Goal: Task Accomplishment & Management: Use online tool/utility

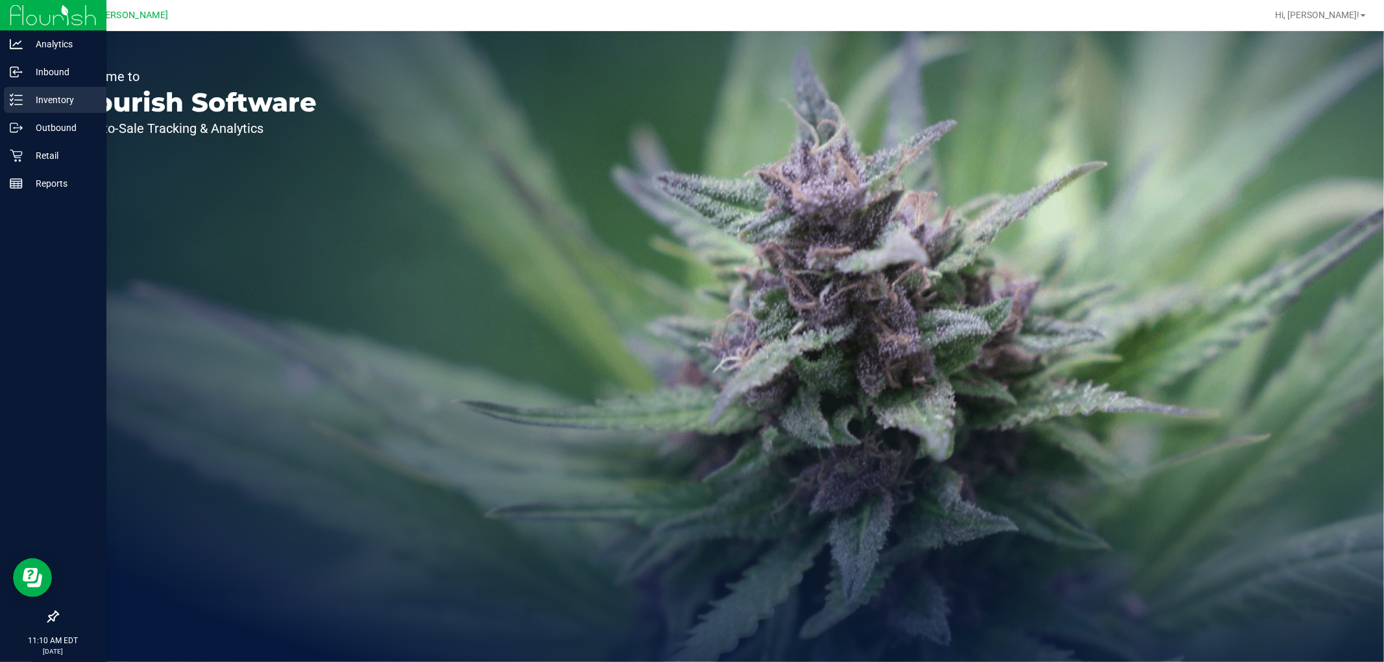
click at [35, 95] on p "Inventory" at bounding box center [62, 100] width 78 height 16
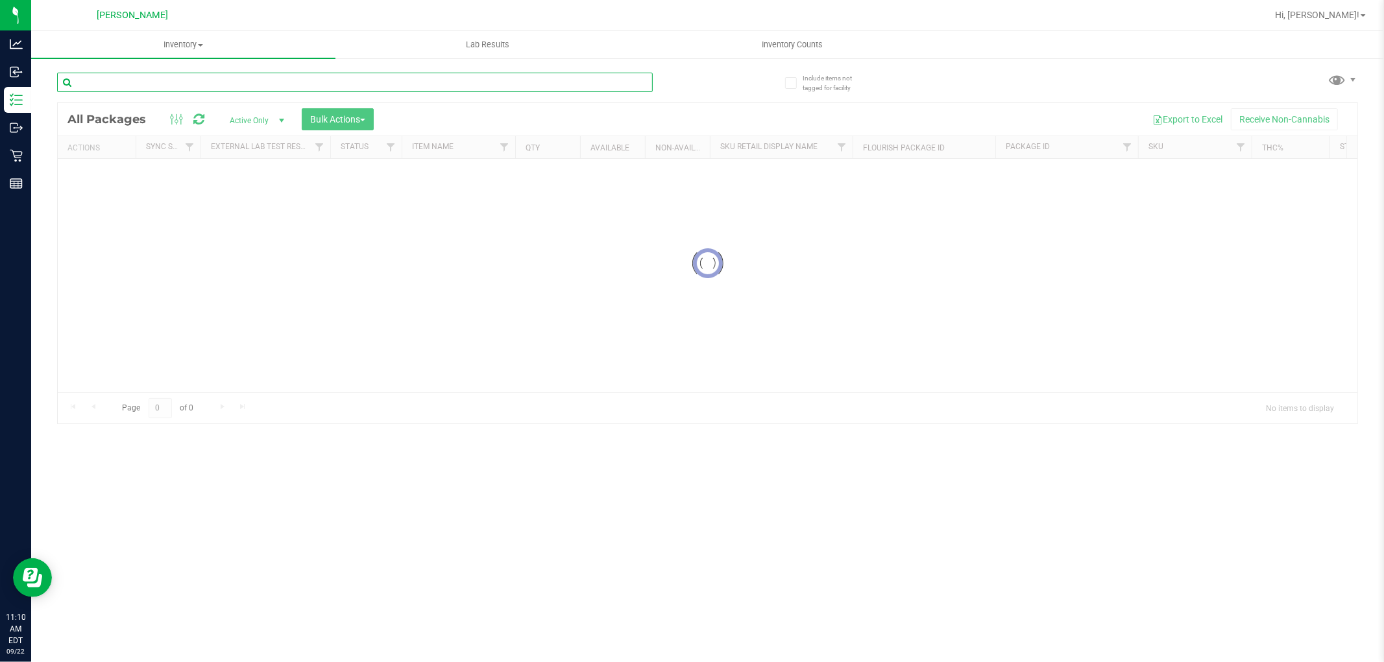
click at [312, 82] on input "text" at bounding box center [355, 82] width 596 height 19
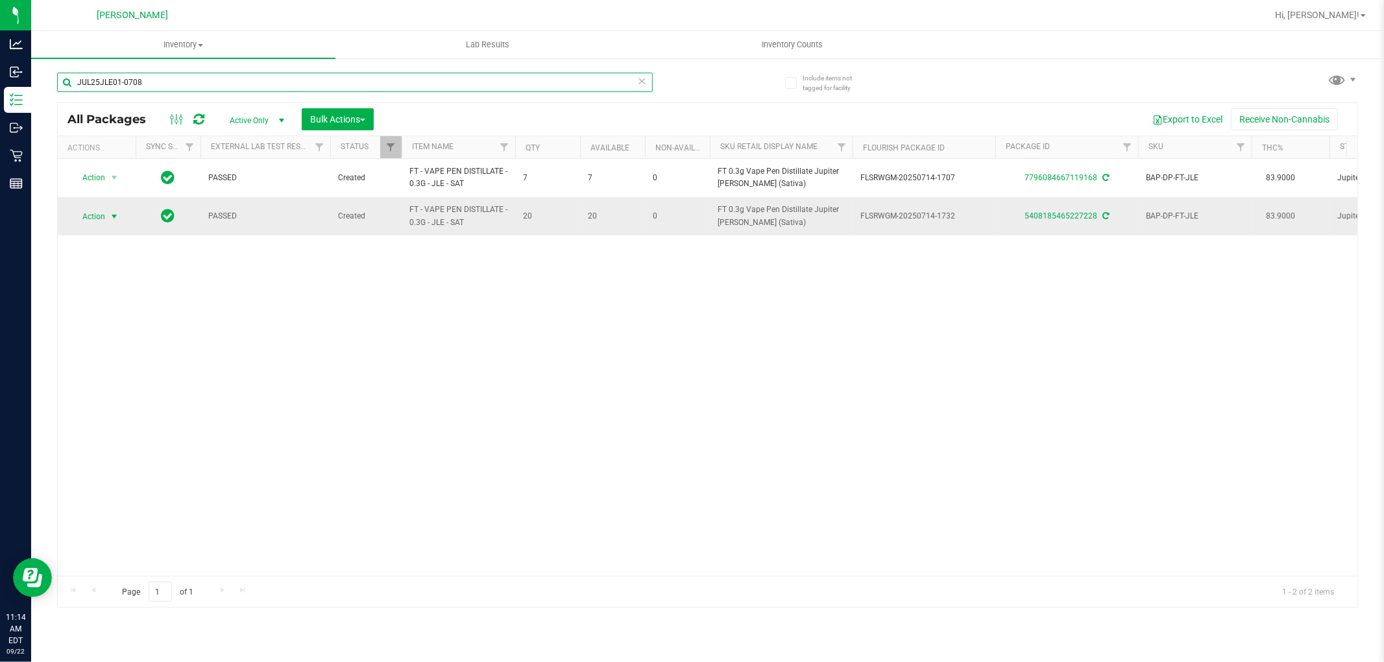
type input "JUL25JLE01-0708"
click at [93, 235] on td "Action Action Adjust qty Create package Edit attributes Global inventory Locate…" at bounding box center [97, 216] width 78 height 38
click at [99, 211] on span "Action" at bounding box center [88, 217] width 35 height 18
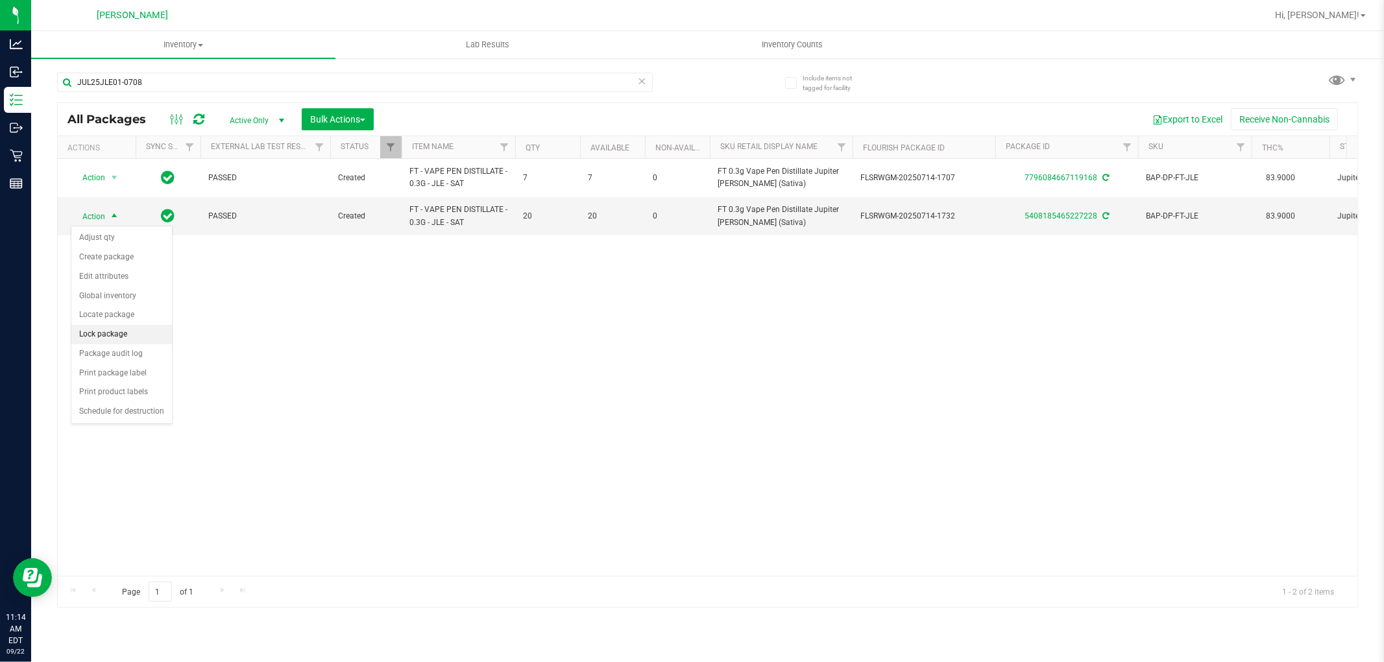
click at [128, 328] on li "Lock package" at bounding box center [121, 334] width 101 height 19
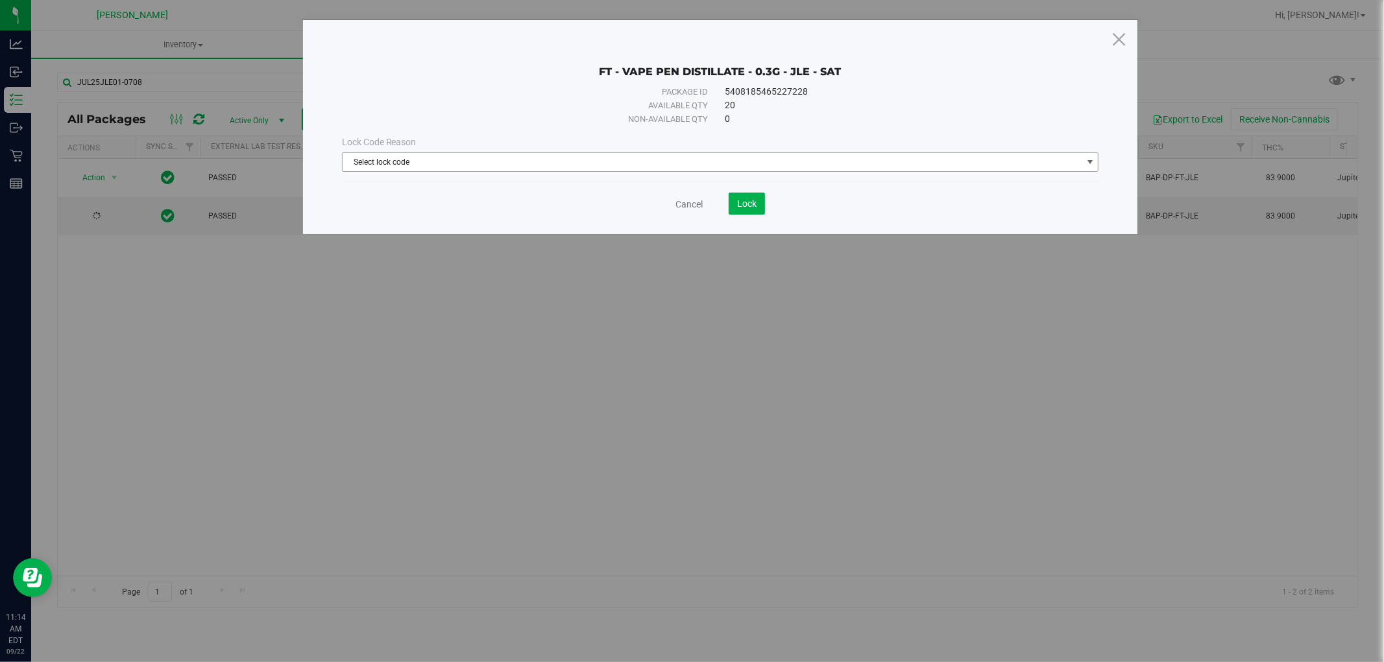
click at [539, 169] on span "Select lock code" at bounding box center [713, 162] width 740 height 18
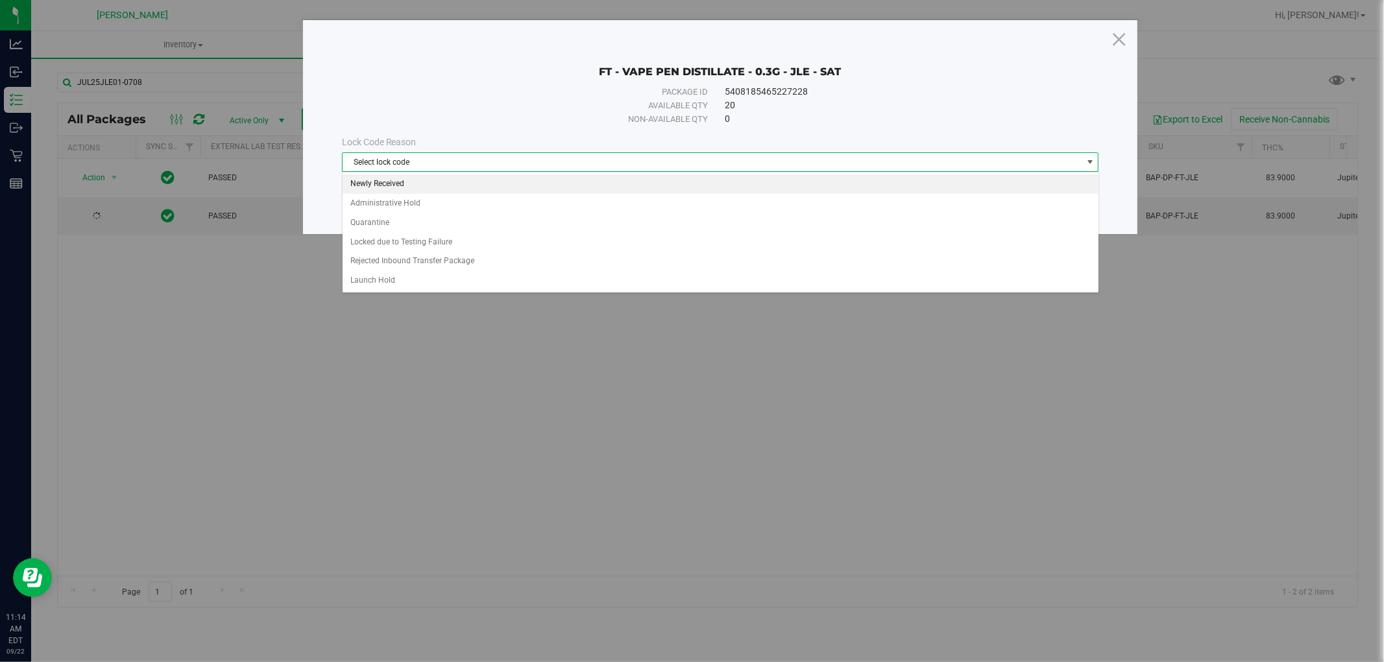
click at [398, 187] on li "Newly Received" at bounding box center [721, 184] width 756 height 19
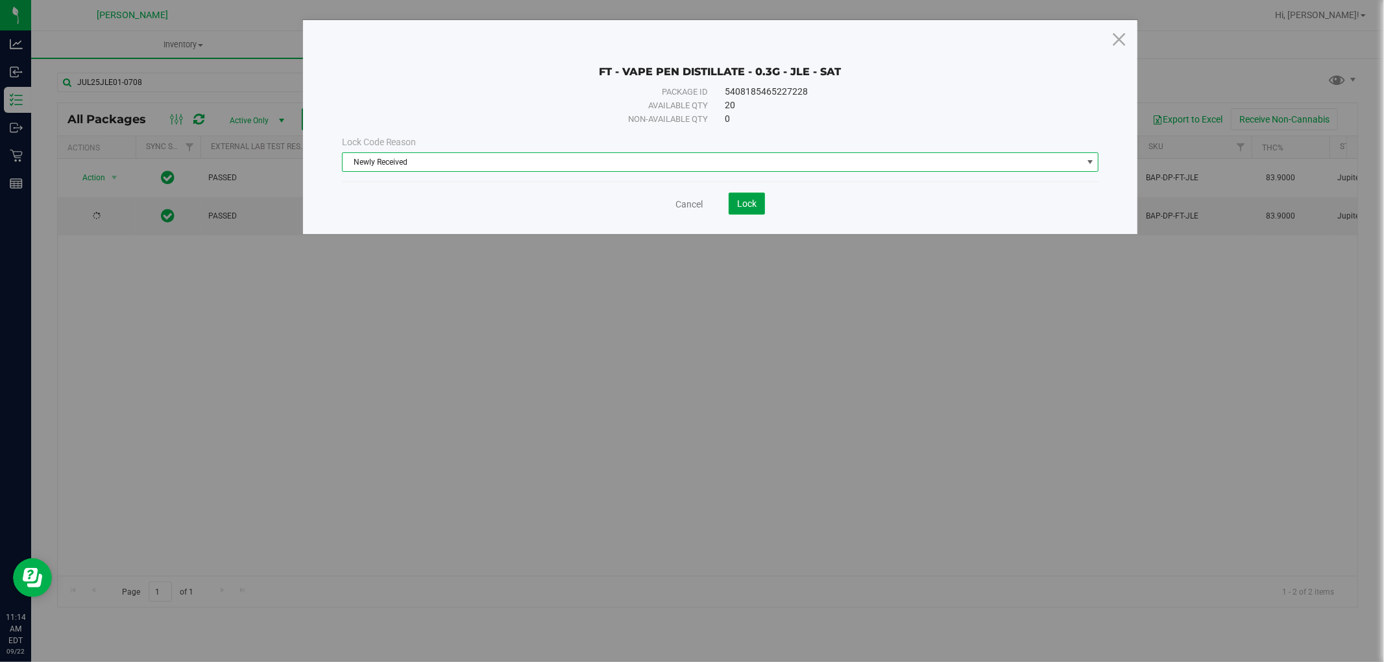
drag, startPoint x: 753, startPoint y: 196, endPoint x: 753, endPoint y: 167, distance: 29.2
click at [753, 195] on button "Lock" at bounding box center [747, 204] width 36 height 22
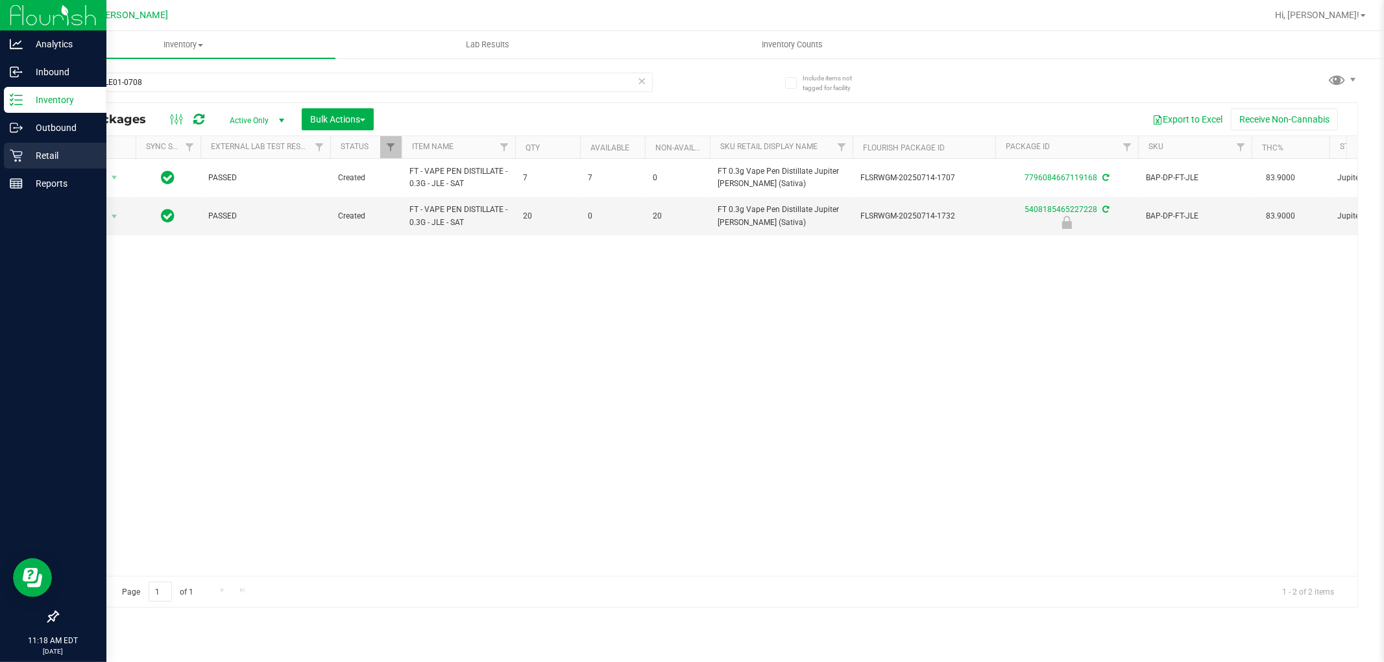
click at [67, 157] on p "Retail" at bounding box center [62, 156] width 78 height 16
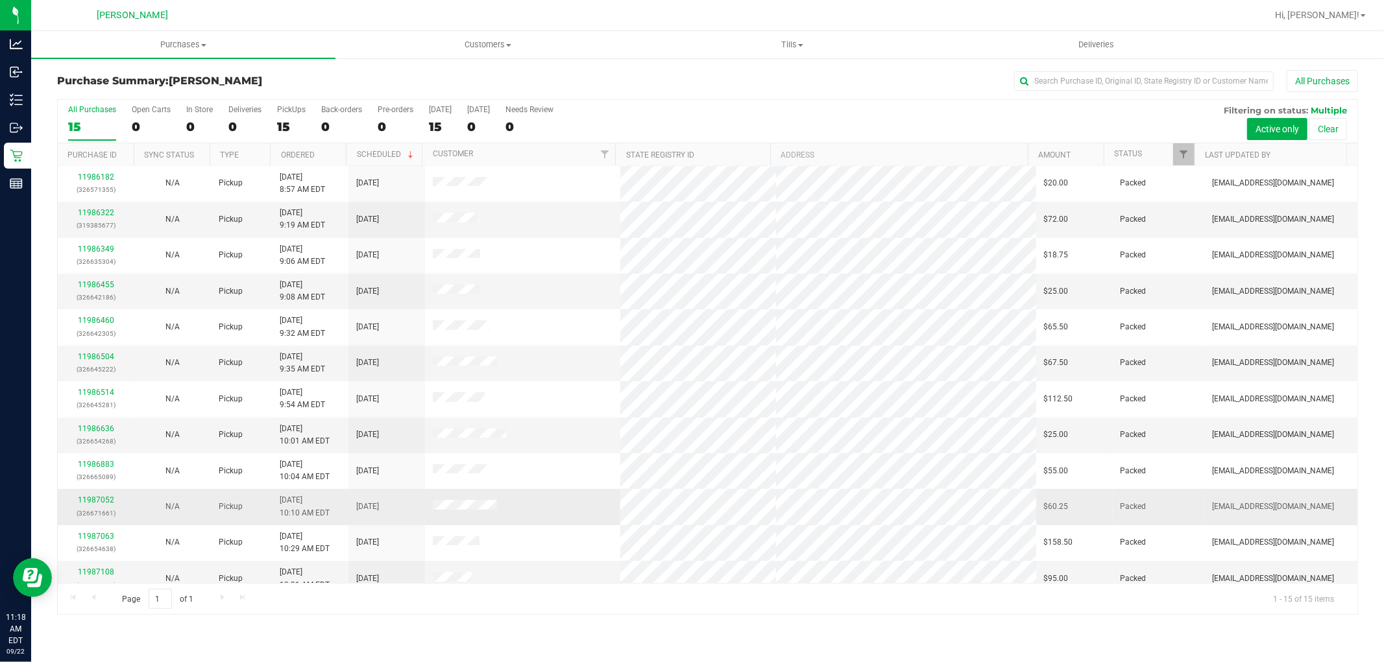
scroll to position [121, 0]
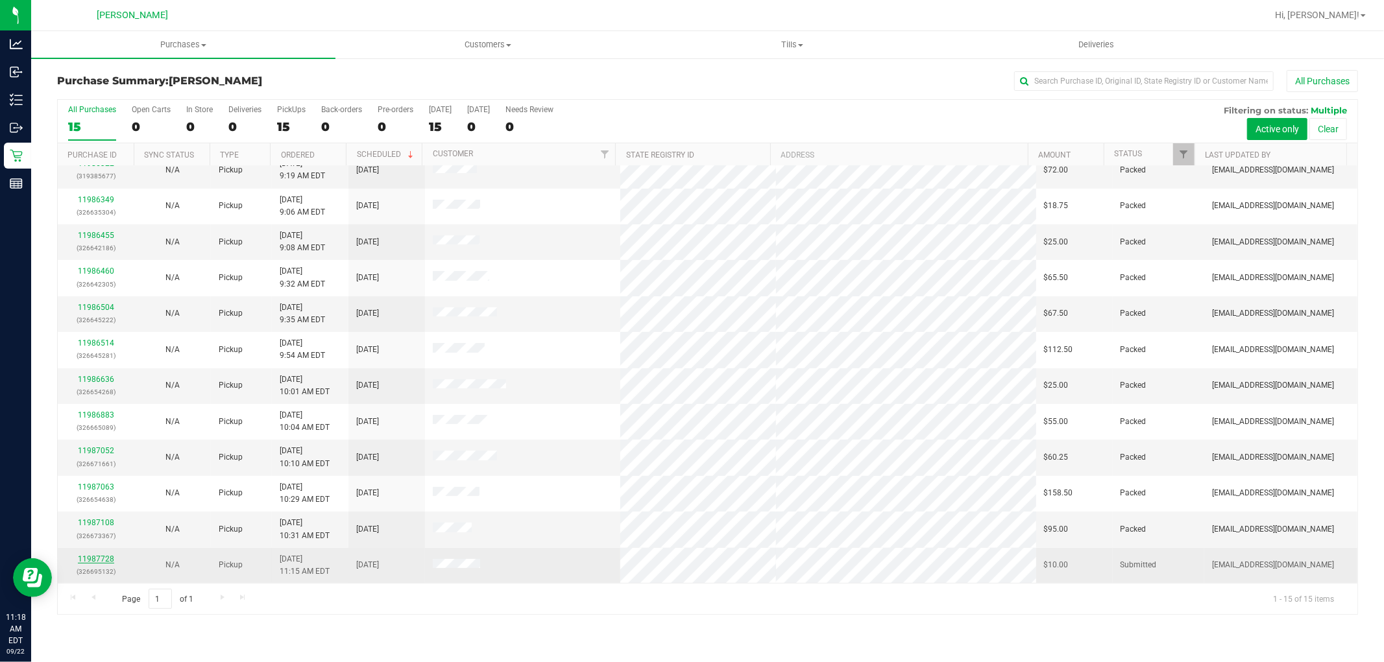
click at [91, 556] on link "11987728" at bounding box center [96, 559] width 36 height 9
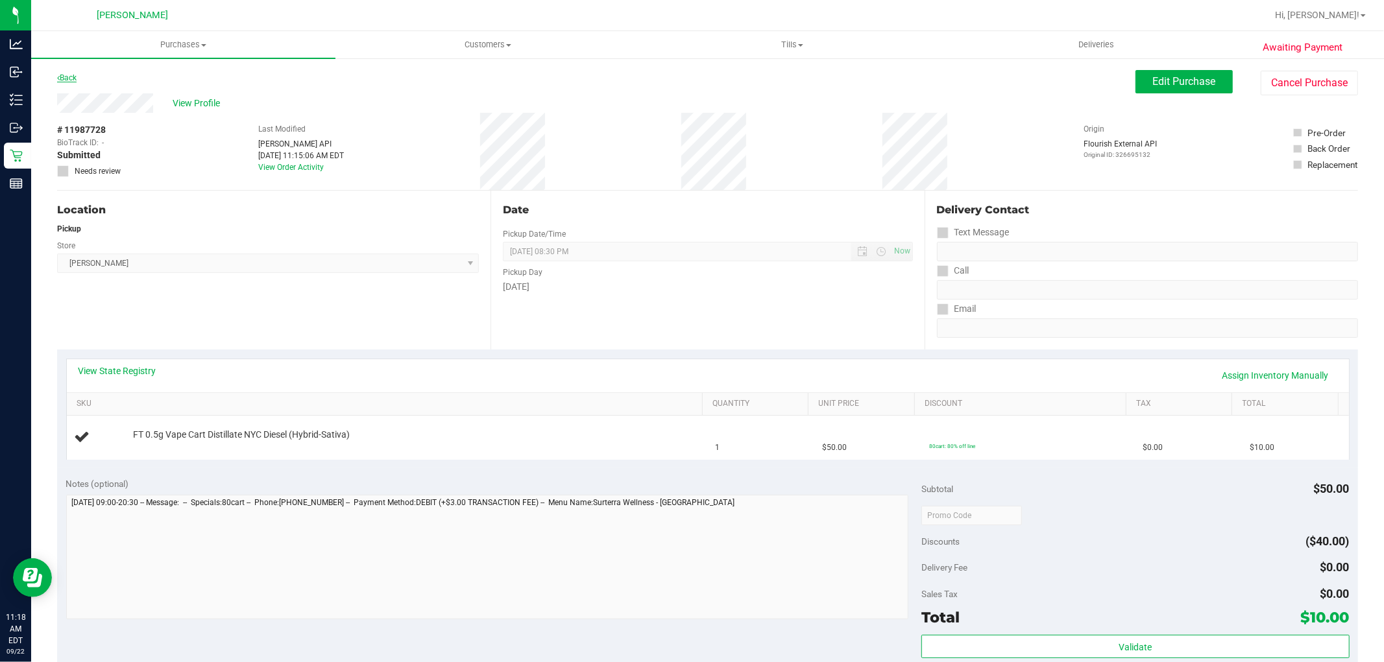
click at [67, 77] on link "Back" at bounding box center [66, 77] width 19 height 9
